Goal: Information Seeking & Learning: Learn about a topic

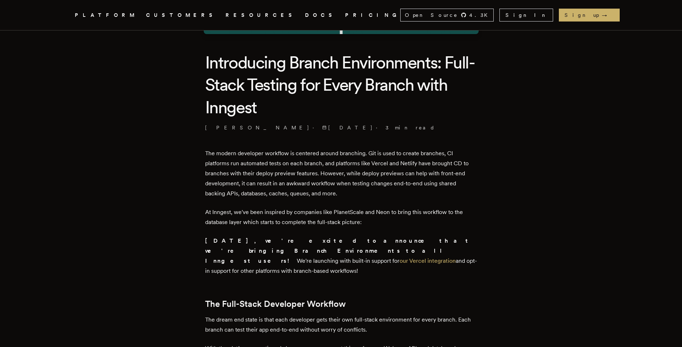
scroll to position [190, 0]
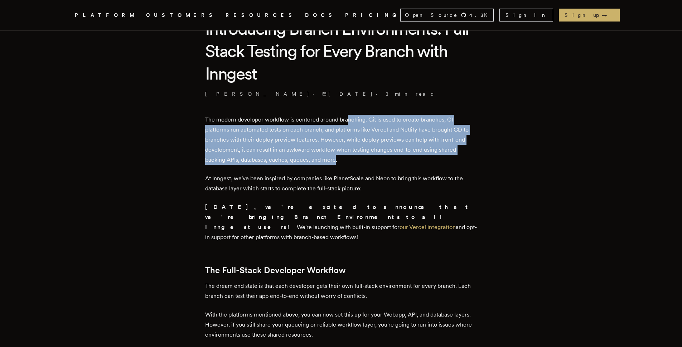
drag, startPoint x: 354, startPoint y: 119, endPoint x: 337, endPoint y: 156, distance: 41.0
click at [337, 156] on p "The modern developer workflow is centered around branching. Git is used to crea…" at bounding box center [341, 140] width 272 height 50
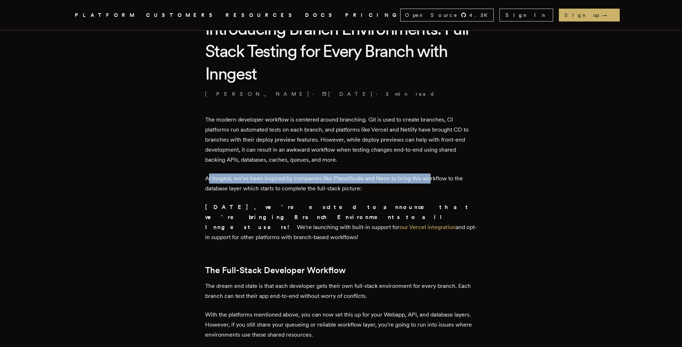
drag, startPoint x: 212, startPoint y: 180, endPoint x: 432, endPoint y: 180, distance: 220.2
click at [432, 180] on p "At Inngest, we've been inspired by companies like PlanetScale and Neon to bring…" at bounding box center [341, 183] width 272 height 20
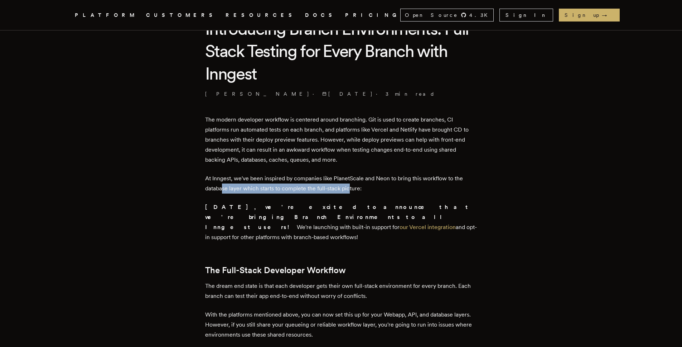
drag, startPoint x: 224, startPoint y: 188, endPoint x: 352, endPoint y: 188, distance: 127.5
click at [352, 188] on p "At Inngest, we've been inspired by companies like PlanetScale and Neon to bring…" at bounding box center [341, 183] width 272 height 20
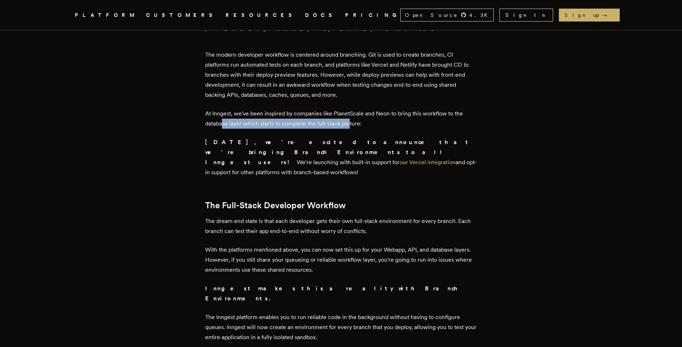
scroll to position [256, 0]
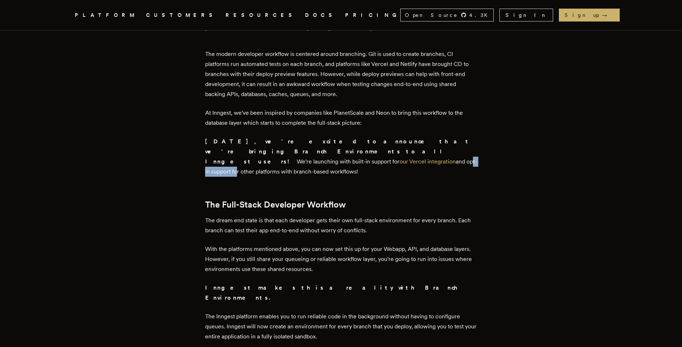
drag, startPoint x: 366, startPoint y: 153, endPoint x: 404, endPoint y: 150, distance: 38.1
click at [404, 150] on p "[DATE], we're excited to announce that we're bringing Branch Environments to al…" at bounding box center [341, 156] width 272 height 40
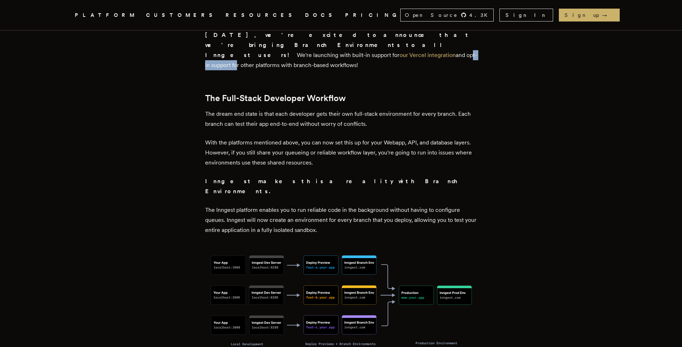
scroll to position [380, 0]
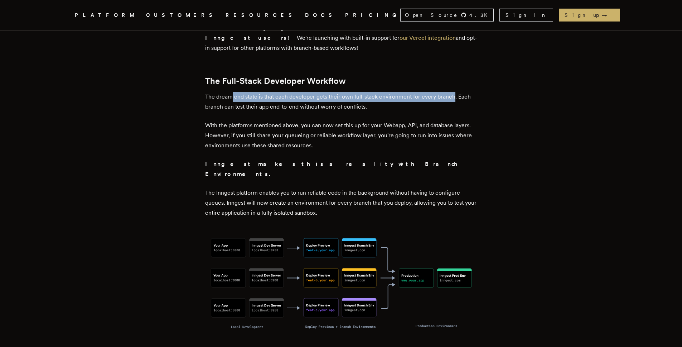
drag, startPoint x: 235, startPoint y: 87, endPoint x: 454, endPoint y: 87, distance: 219.1
click at [454, 92] on p "The dream end state is that each developer gets their own full-stack environmen…" at bounding box center [341, 102] width 272 height 20
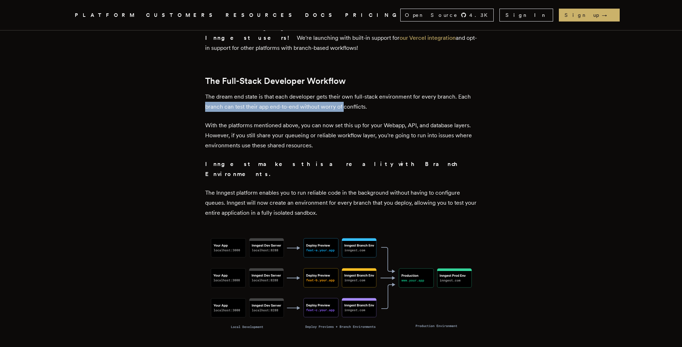
drag, startPoint x: 208, startPoint y: 95, endPoint x: 346, endPoint y: 94, distance: 138.6
click at [346, 94] on p "The dream end state is that each developer gets their own full-stack environmen…" at bounding box center [341, 102] width 272 height 20
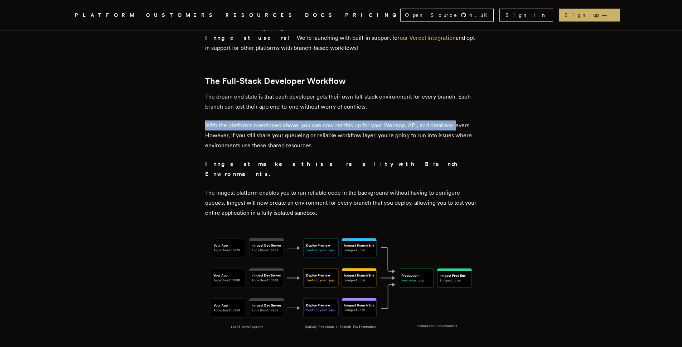
drag, startPoint x: 208, startPoint y: 117, endPoint x: 459, endPoint y: 117, distance: 251.7
click at [459, 120] on p "With the platforms mentioned above, you can now set this up for your Webapp, AP…" at bounding box center [341, 135] width 272 height 30
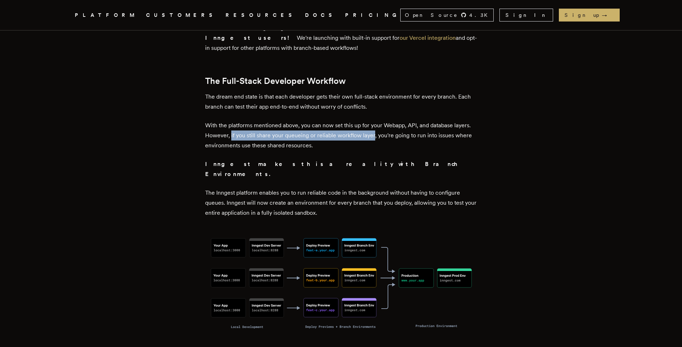
drag, startPoint x: 233, startPoint y: 127, endPoint x: 375, endPoint y: 124, distance: 141.8
click at [375, 124] on p "With the platforms mentioned above, you can now set this up for your Webapp, AP…" at bounding box center [341, 135] width 272 height 30
drag, startPoint x: 275, startPoint y: 135, endPoint x: 284, endPoint y: 130, distance: 10.1
click at [276, 135] on p "With the platforms mentioned above, you can now set this up for your Webapp, AP…" at bounding box center [341, 135] width 272 height 30
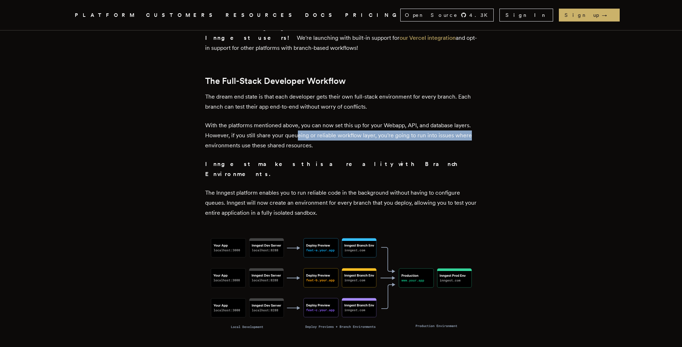
drag, startPoint x: 299, startPoint y: 122, endPoint x: 482, endPoint y: 129, distance: 183.4
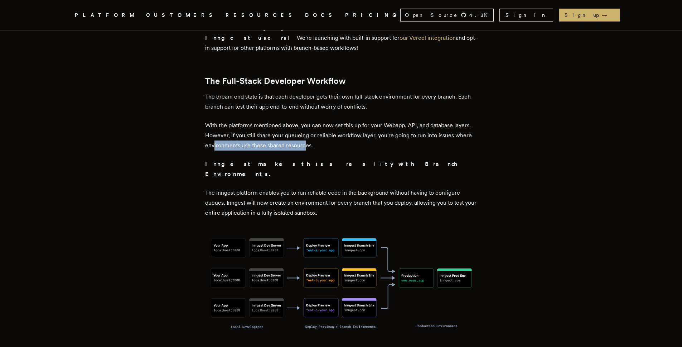
drag, startPoint x: 223, startPoint y: 135, endPoint x: 306, endPoint y: 134, distance: 82.7
click at [306, 134] on p "With the platforms mentioned above, you can now set this up for your Webapp, AP…" at bounding box center [341, 135] width 272 height 30
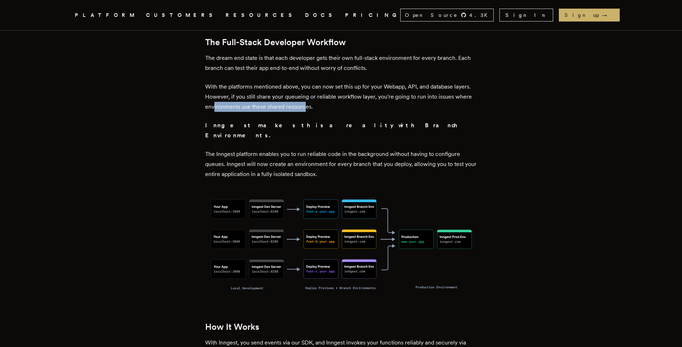
scroll to position [419, 0]
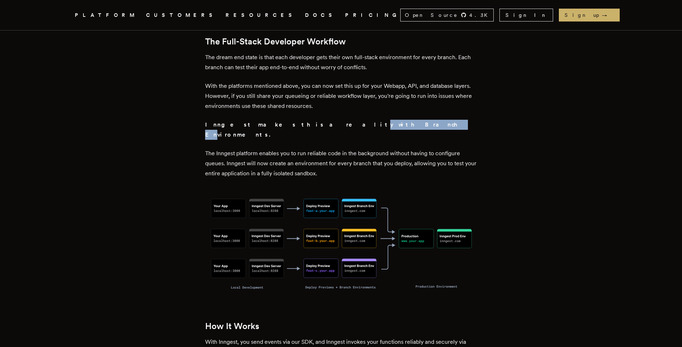
drag, startPoint x: 275, startPoint y: 115, endPoint x: 320, endPoint y: 114, distance: 44.8
click at [320, 121] on strong "Inngest makes this a reality with Branch Environments." at bounding box center [334, 129] width 258 height 17
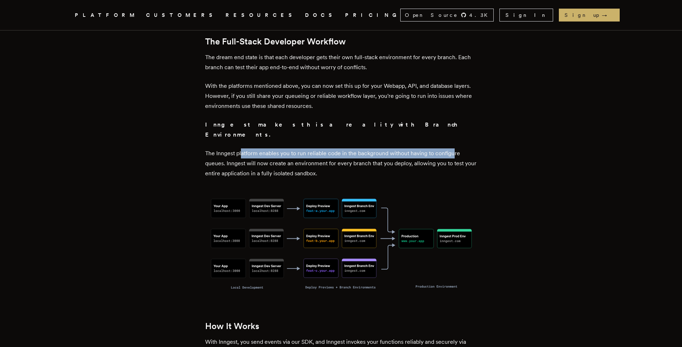
drag, startPoint x: 244, startPoint y: 134, endPoint x: 455, endPoint y: 133, distance: 211.2
click at [455, 148] on p "The Inngest platform enables you to run reliable code in the background without…" at bounding box center [341, 163] width 272 height 30
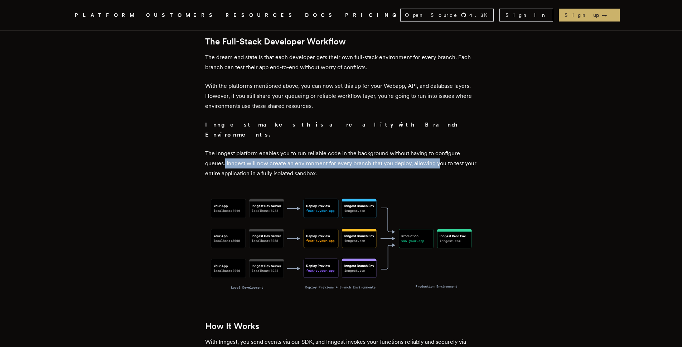
drag, startPoint x: 227, startPoint y: 144, endPoint x: 440, endPoint y: 143, distance: 213.4
click at [440, 148] on p "The Inngest platform enables you to run reliable code in the background without…" at bounding box center [341, 163] width 272 height 30
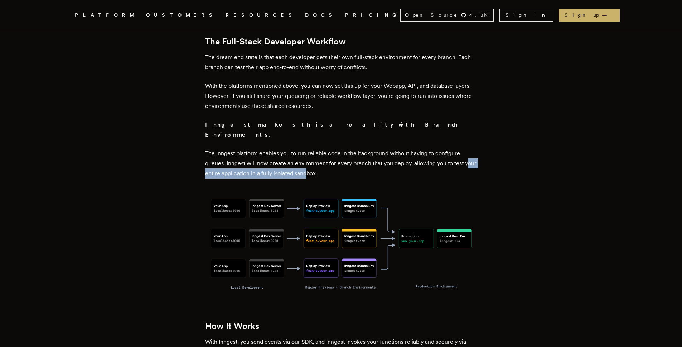
drag, startPoint x: 211, startPoint y: 155, endPoint x: 320, endPoint y: 153, distance: 109.6
click at [320, 153] on p "The Inngest platform enables you to run reliable code in the background without…" at bounding box center [341, 163] width 272 height 30
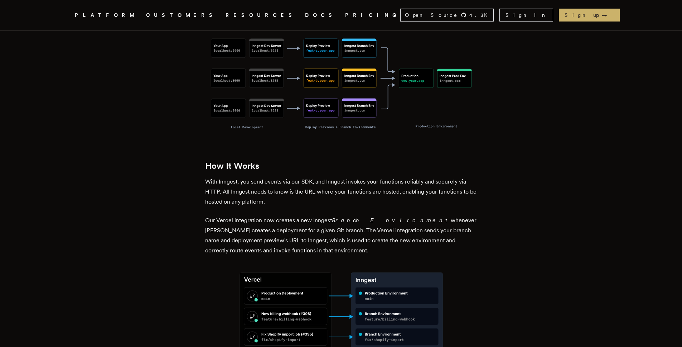
scroll to position [580, 0]
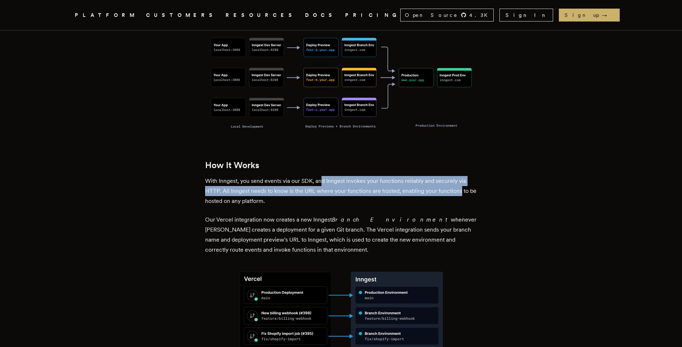
drag, startPoint x: 323, startPoint y: 160, endPoint x: 461, endPoint y: 169, distance: 137.8
click at [461, 176] on p "With Inngest, you send events via our SDK, and Inngest invokes your functions r…" at bounding box center [341, 191] width 272 height 30
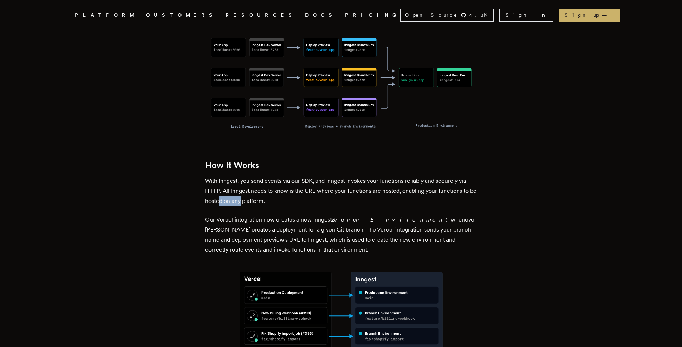
drag, startPoint x: 229, startPoint y: 179, endPoint x: 251, endPoint y: 179, distance: 22.6
click at [251, 179] on p "With Inngest, you send events via our SDK, and Inngest invokes your functions r…" at bounding box center [341, 191] width 272 height 30
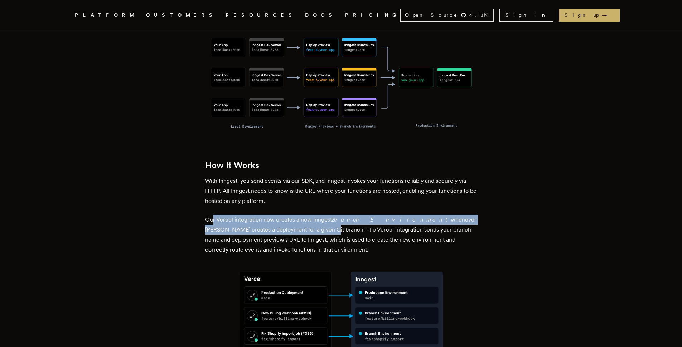
drag, startPoint x: 216, startPoint y: 199, endPoint x: 287, endPoint y: 208, distance: 71.8
click at [285, 214] on p "Our Vercel integration now creates a new Inngest Branch Environment whenever Ve…" at bounding box center [341, 234] width 272 height 40
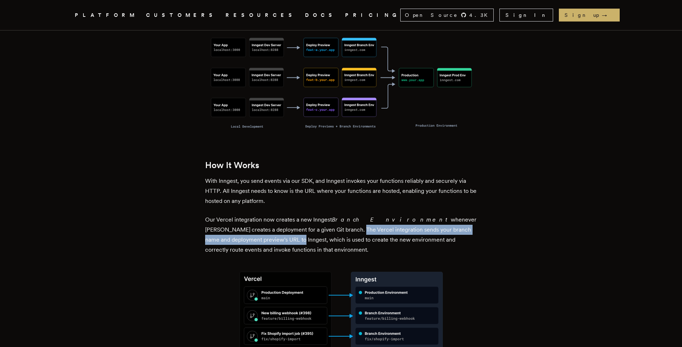
drag, startPoint x: 315, startPoint y: 207, endPoint x: 269, endPoint y: 218, distance: 47.7
click at [268, 218] on p "Our Vercel integration now creates a new Inngest Branch Environment whenever Ve…" at bounding box center [341, 234] width 272 height 40
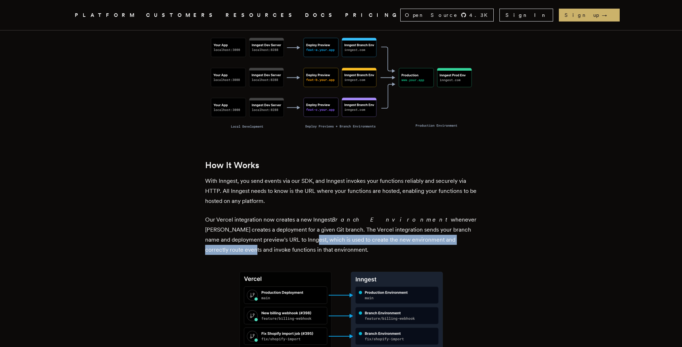
drag, startPoint x: 279, startPoint y: 218, endPoint x: 472, endPoint y: 217, distance: 193.0
click at [472, 217] on p "Our Vercel integration now creates a new Inngest Branch Environment whenever Ve…" at bounding box center [341, 234] width 272 height 40
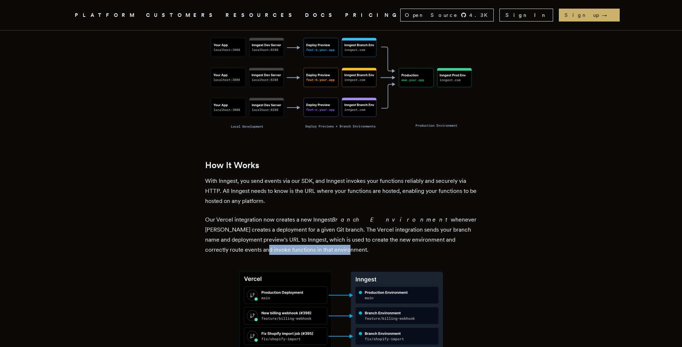
drag, startPoint x: 219, startPoint y: 227, endPoint x: 301, endPoint y: 227, distance: 82.0
click at [301, 227] on p "Our Vercel integration now creates a new Inngest Branch Environment whenever Ve…" at bounding box center [341, 234] width 272 height 40
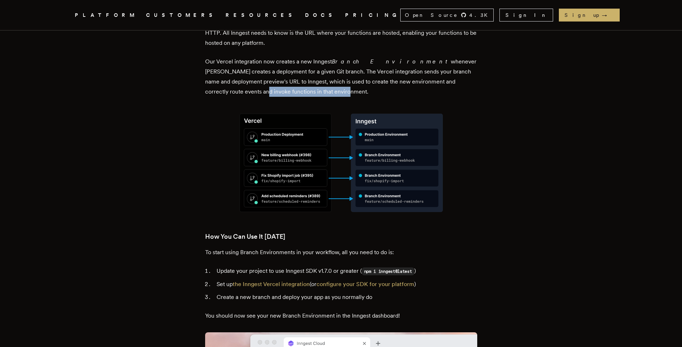
scroll to position [738, 0]
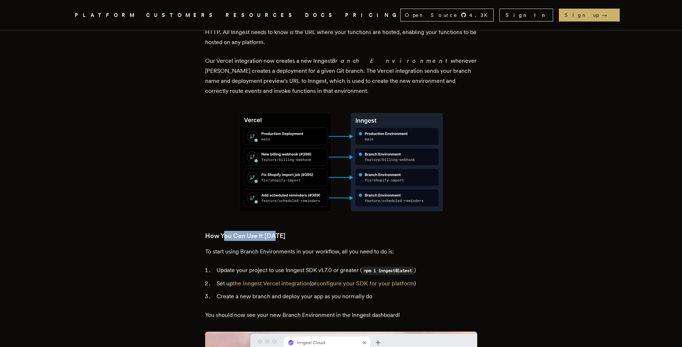
drag, startPoint x: 228, startPoint y: 213, endPoint x: 278, endPoint y: 211, distance: 50.2
click at [278, 231] on h3 "How You Can Use It [DATE]" at bounding box center [341, 236] width 272 height 10
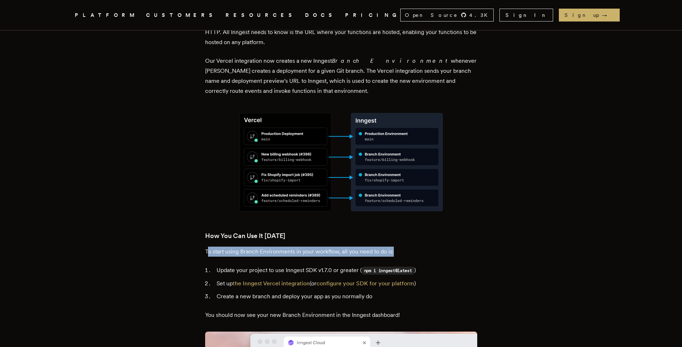
drag, startPoint x: 209, startPoint y: 227, endPoint x: 402, endPoint y: 228, distance: 192.6
click at [402, 246] on p "To start using Branch Environments in your workflow, all you need to do is:" at bounding box center [341, 251] width 272 height 10
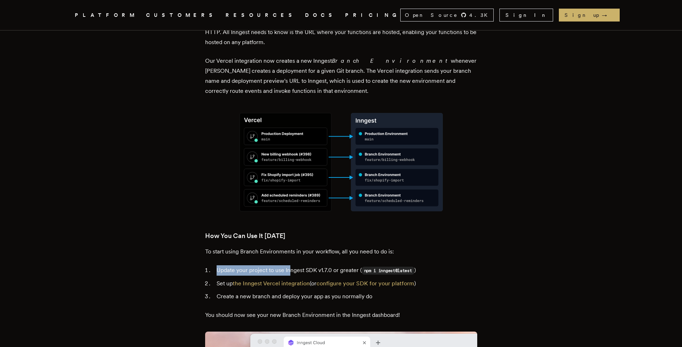
drag, startPoint x: 216, startPoint y: 244, endPoint x: 294, endPoint y: 245, distance: 78.4
click at [294, 265] on li "Update your project to use Inngest SDK v1.7.0 or greater ( npm i inngest@latest…" at bounding box center [345, 270] width 263 height 10
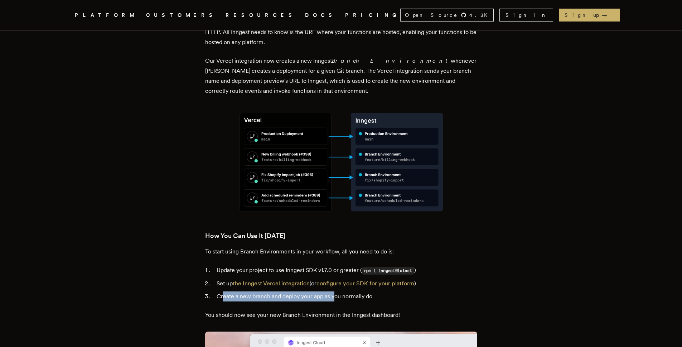
drag, startPoint x: 225, startPoint y: 275, endPoint x: 336, endPoint y: 274, distance: 110.6
click at [336, 291] on li "Create a new branch and deploy your app as you normally do" at bounding box center [345, 296] width 263 height 10
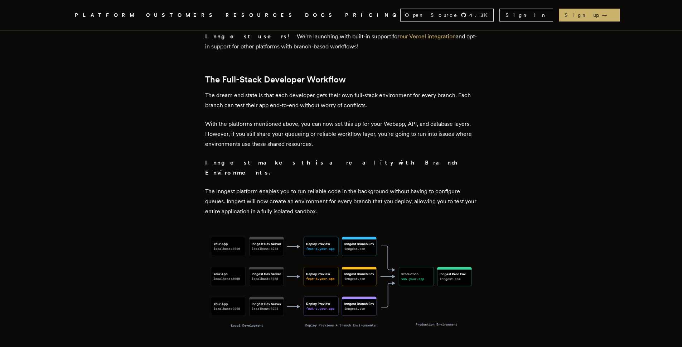
scroll to position [484, 0]
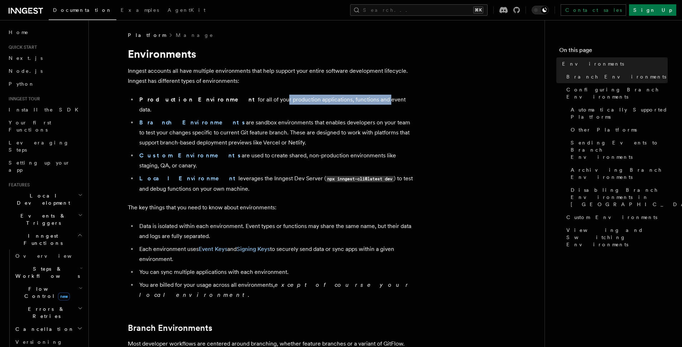
drag, startPoint x: 241, startPoint y: 104, endPoint x: 336, endPoint y: 103, distance: 94.9
click at [336, 103] on li "Production Environment for all of your production applications, functions and e…" at bounding box center [275, 105] width 277 height 20
click at [201, 117] on li "Branch Environments are sandbox environments that enables developers on your te…" at bounding box center [275, 132] width 277 height 30
click at [212, 117] on li "Branch Environments are sandbox environments that enables developers on your te…" at bounding box center [275, 132] width 277 height 30
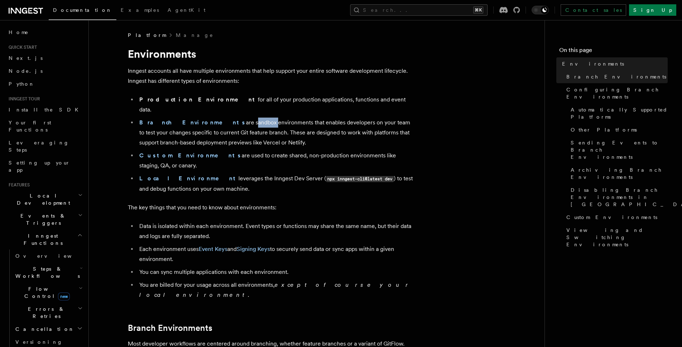
click at [212, 117] on li "Branch Environments are sandbox environments that enables developers on your te…" at bounding box center [275, 132] width 277 height 30
click at [194, 119] on li "Branch Environments are sandbox environments that enables developers on your te…" at bounding box center [275, 132] width 277 height 30
drag, startPoint x: 206, startPoint y: 114, endPoint x: 283, endPoint y: 115, distance: 77.0
click at [283, 117] on li "Branch Environments are sandbox environments that enables developers on your te…" at bounding box center [275, 132] width 277 height 30
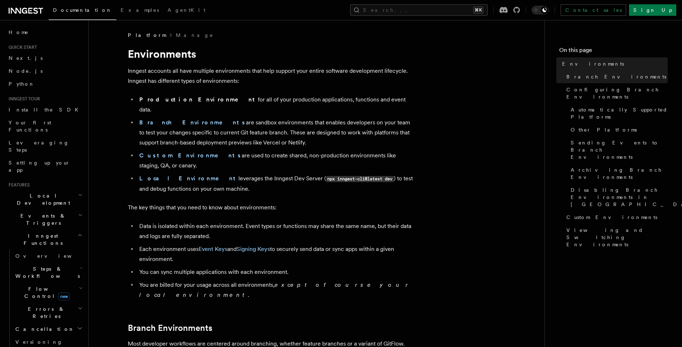
drag, startPoint x: 181, startPoint y: 72, endPoint x: 271, endPoint y: 72, distance: 89.9
click at [260, 74] on p "Inngest accounts all have multiple environments that help support your entire s…" at bounding box center [271, 76] width 286 height 20
drag, startPoint x: 279, startPoint y: 69, endPoint x: 357, endPoint y: 72, distance: 78.1
click at [356, 72] on p "Inngest accounts all have multiple environments that help support your entire s…" at bounding box center [271, 76] width 286 height 20
drag, startPoint x: 131, startPoint y: 81, endPoint x: 244, endPoint y: 81, distance: 112.8
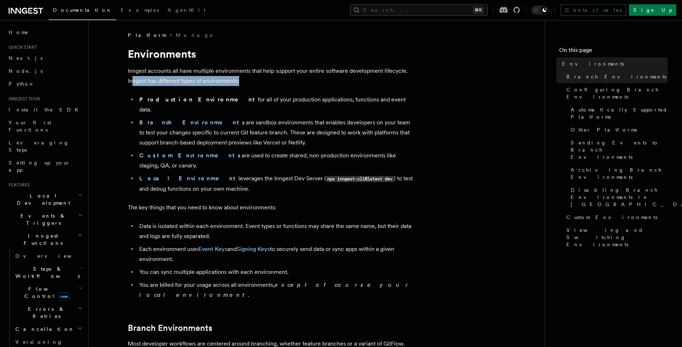
click at [244, 81] on p "Inngest accounts all have multiple environments that help support your entire s…" at bounding box center [271, 76] width 286 height 20
click at [213, 117] on li "Branch Environments are sandbox environments that enables developers on your te…" at bounding box center [275, 132] width 277 height 30
click at [196, 129] on li "Branch Environments are sandbox environments that enables developers on your te…" at bounding box center [275, 132] width 277 height 30
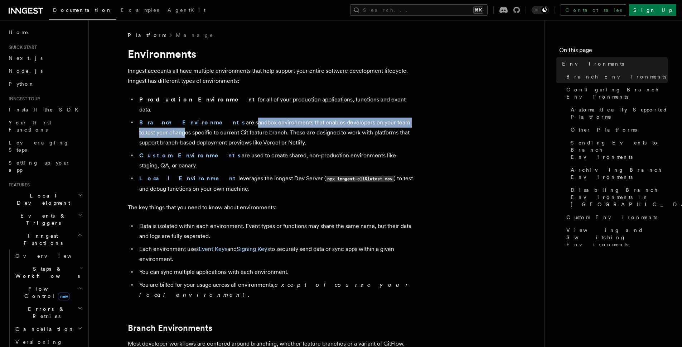
drag, startPoint x: 206, startPoint y: 113, endPoint x: 403, endPoint y: 112, distance: 196.9
click at [403, 117] on li "Branch Environments are sandbox environments that enables developers on your te…" at bounding box center [275, 132] width 277 height 30
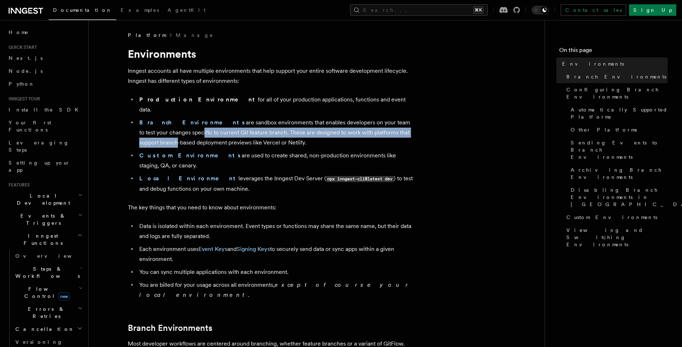
drag, startPoint x: 149, startPoint y: 124, endPoint x: 392, endPoint y: 124, distance: 243.1
click at [392, 124] on li "Branch Environments are sandbox environments that enables developers on your te…" at bounding box center [275, 132] width 277 height 30
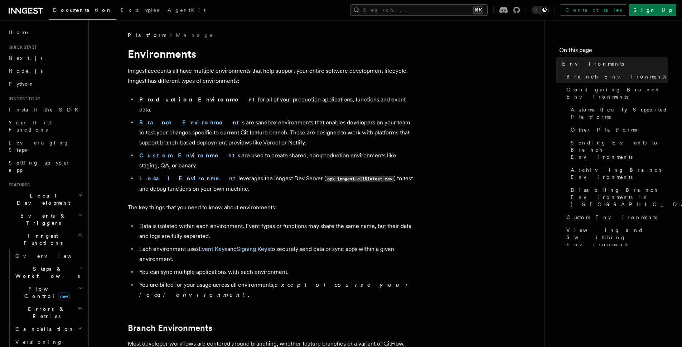
drag, startPoint x: 175, startPoint y: 134, endPoint x: 237, endPoint y: 131, distance: 61.7
click at [237, 131] on li "Branch Environments are sandbox environments that enables developers on your te…" at bounding box center [275, 132] width 277 height 30
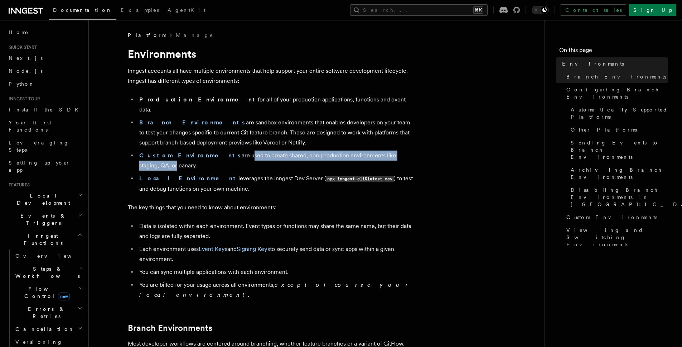
drag, startPoint x: 208, startPoint y: 148, endPoint x: 389, endPoint y: 144, distance: 180.8
click at [389, 150] on li "Custom Environments are used to create shared, non-production environments like…" at bounding box center [275, 160] width 277 height 20
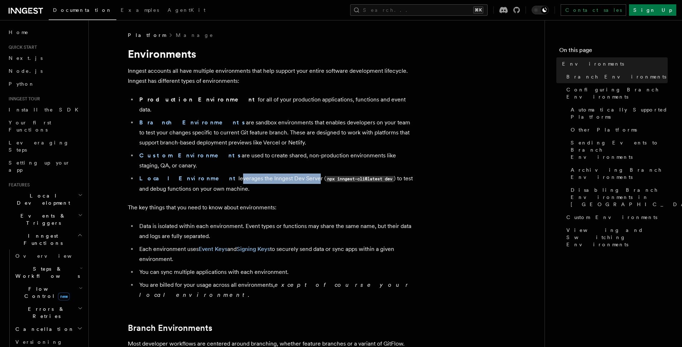
drag, startPoint x: 192, startPoint y: 161, endPoint x: 267, endPoint y: 159, distance: 75.2
click at [267, 173] on li "Local Environment leverages the Inngest Dev Server ( npx inngest-cli@latest dev…" at bounding box center [275, 183] width 277 height 20
click at [220, 150] on li "Custom Environments are used to create shared, non-production environments like…" at bounding box center [275, 160] width 277 height 20
click at [214, 173] on li "Local Environment leverages the Inngest Dev Server ( npx inngest-cli@latest dev…" at bounding box center [275, 183] width 277 height 20
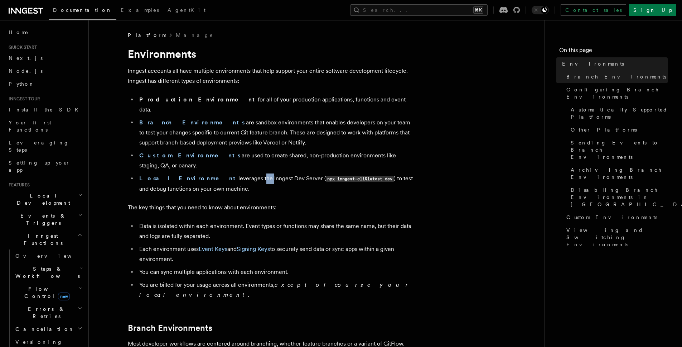
click at [214, 173] on li "Local Environment leverages the Inngest Dev Server ( npx inngest-cli@latest dev…" at bounding box center [275, 183] width 277 height 20
click at [212, 173] on li "Local Environment leverages the Inngest Dev Server ( npx inngest-cli@latest dev…" at bounding box center [275, 183] width 277 height 20
click at [204, 173] on li "Local Environment leverages the Inngest Dev Server ( npx inngest-cli@latest dev…" at bounding box center [275, 183] width 277 height 20
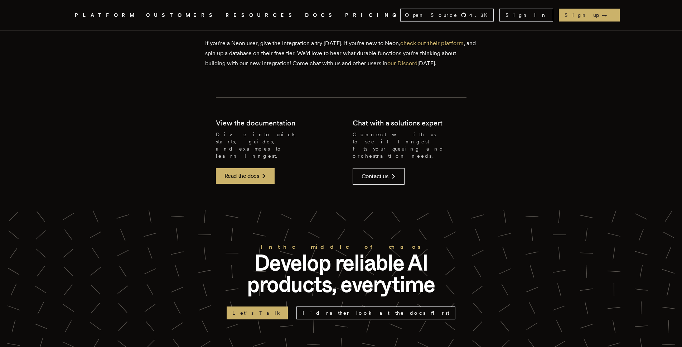
scroll to position [1712, 0]
